Goal: Task Accomplishment & Management: Complete application form

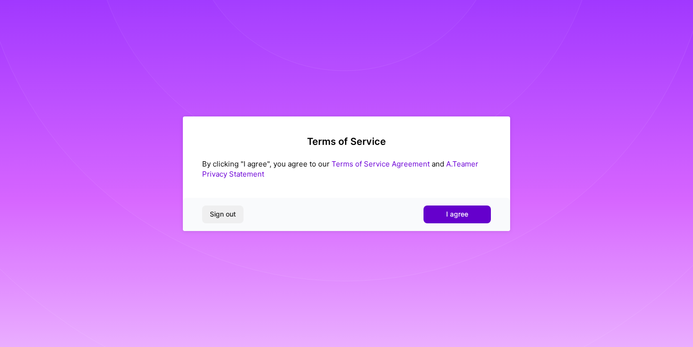
click at [460, 216] on span "I agree" at bounding box center [457, 214] width 22 height 10
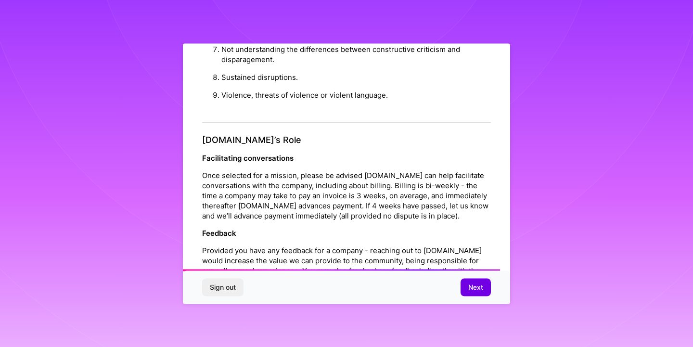
scroll to position [1064, 0]
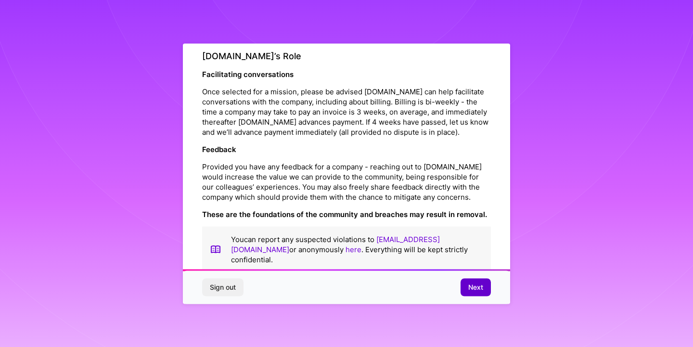
click at [481, 289] on span "Next" at bounding box center [476, 288] width 15 height 10
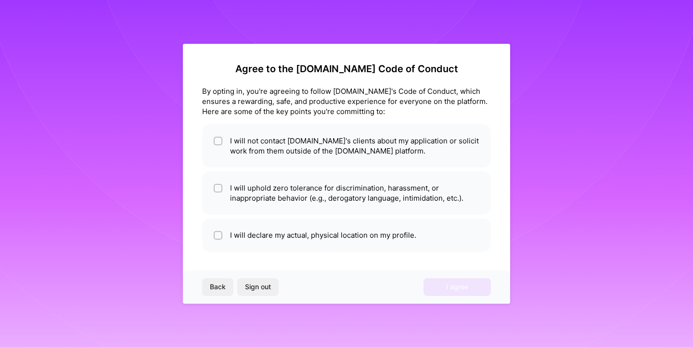
scroll to position [0, 0]
click at [346, 163] on li "I will not contact [DOMAIN_NAME]'s clients about my application or solicit work…" at bounding box center [346, 145] width 289 height 43
checkbox input "true"
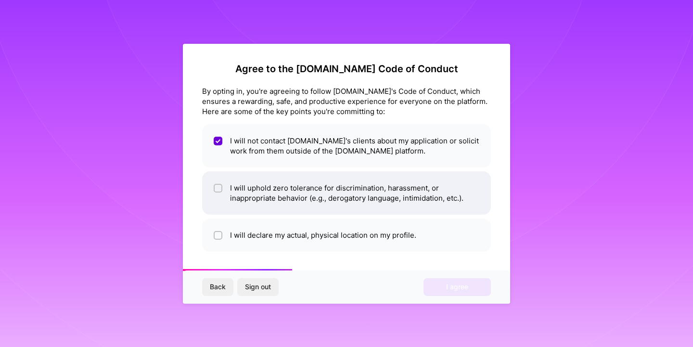
click at [340, 193] on li "I will uphold zero tolerance for discrimination, harassment, or inappropriate b…" at bounding box center [346, 192] width 289 height 43
checkbox input "true"
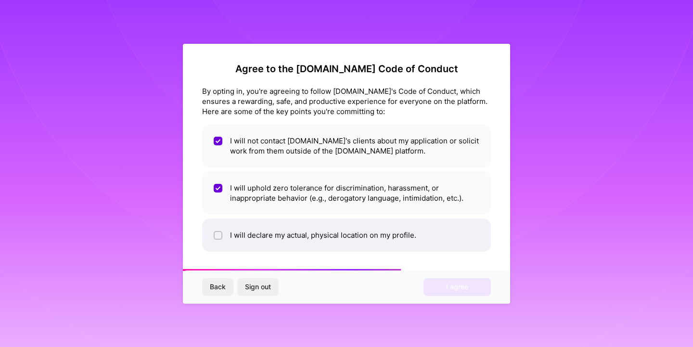
click at [336, 239] on li "I will declare my actual, physical location on my profile." at bounding box center [346, 235] width 289 height 33
checkbox input "true"
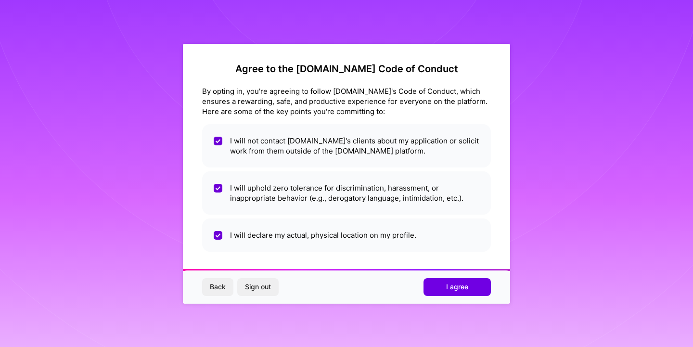
click at [453, 286] on span "I agree" at bounding box center [457, 287] width 22 height 10
